Goal: Transaction & Acquisition: Purchase product/service

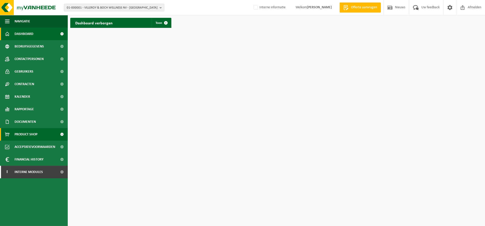
click at [30, 133] on span "Product Shop" at bounding box center [26, 134] width 23 height 13
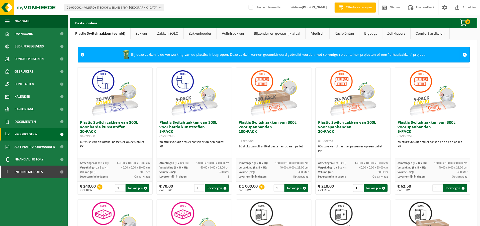
click at [426, 35] on link "Comfort artikelen" at bounding box center [430, 34] width 39 height 12
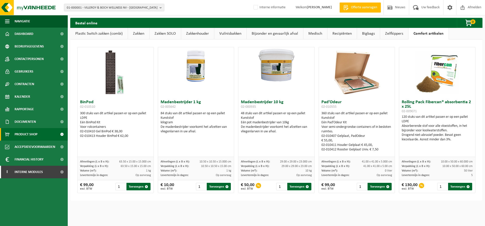
click at [388, 34] on link "Zelfkippers" at bounding box center [394, 34] width 28 height 12
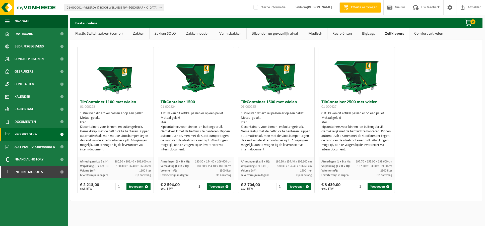
click at [168, 32] on link "Zakken SOLO" at bounding box center [164, 34] width 31 height 12
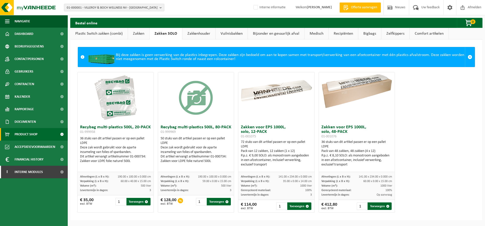
click at [200, 31] on link "Zakkenhouder" at bounding box center [198, 34] width 33 height 12
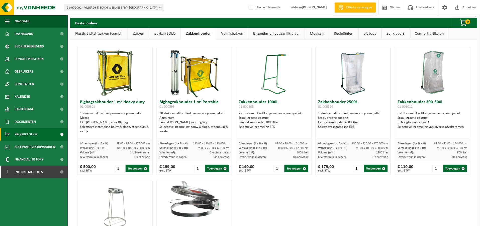
click at [229, 31] on link "Vuilnisbakken" at bounding box center [232, 34] width 32 height 12
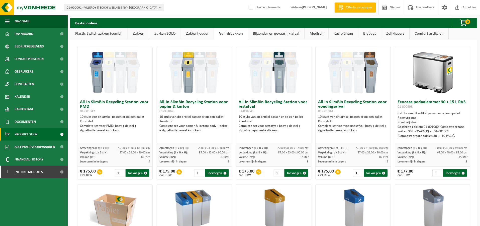
click at [261, 32] on link "Bijzonder en gevaarlijk afval" at bounding box center [276, 34] width 56 height 12
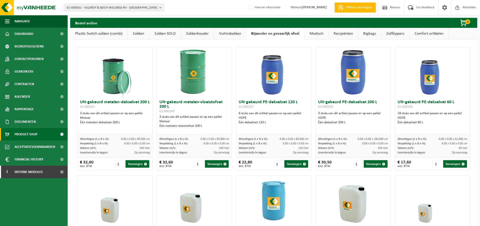
click at [324, 31] on link "Medisch" at bounding box center [317, 34] width 24 height 12
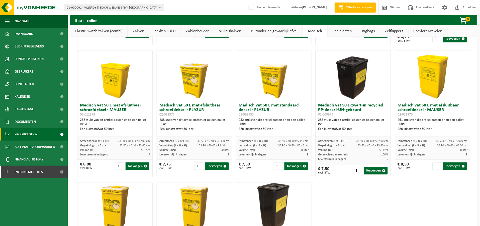
scroll to position [85, 0]
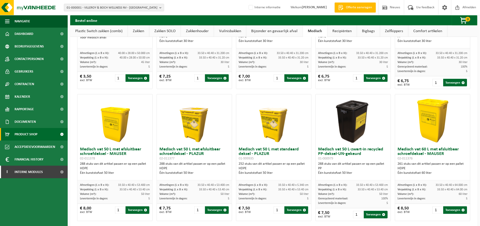
click at [340, 31] on link "Recipiënten" at bounding box center [342, 31] width 29 height 12
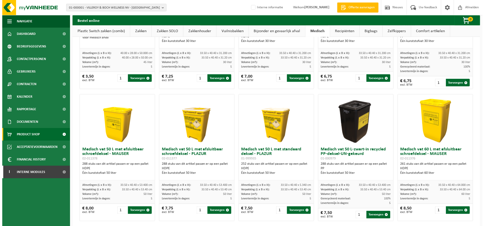
scroll to position [0, 0]
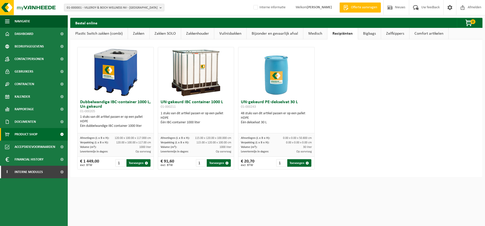
click at [366, 38] on link "Bigbags" at bounding box center [369, 34] width 23 height 12
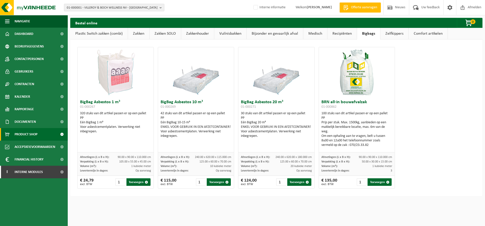
click at [392, 27] on div "Bestel online 0 Uw winkelmandje is momenteel leeg." at bounding box center [276, 23] width 412 height 10
click at [394, 32] on link "Zelfkippers" at bounding box center [394, 34] width 28 height 12
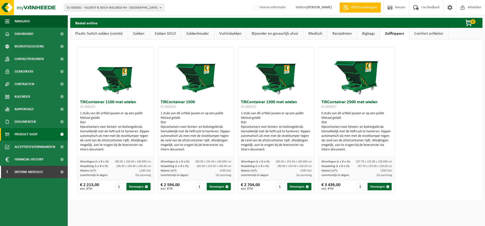
click at [423, 32] on link "Comfort artikelen" at bounding box center [428, 34] width 39 height 12
